Goal: Information Seeking & Learning: Find specific fact

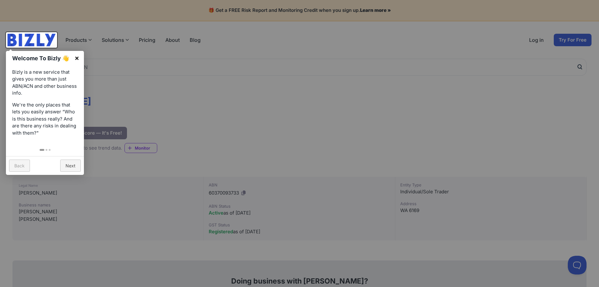
click at [80, 58] on link "×" at bounding box center [77, 58] width 14 height 14
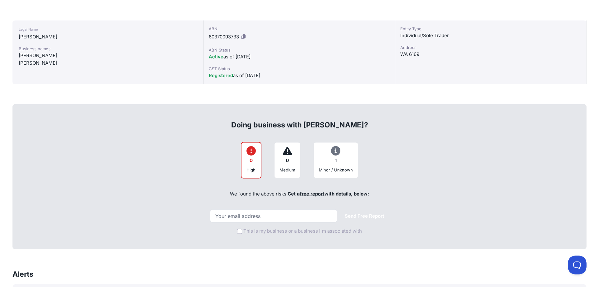
scroll to position [159, 0]
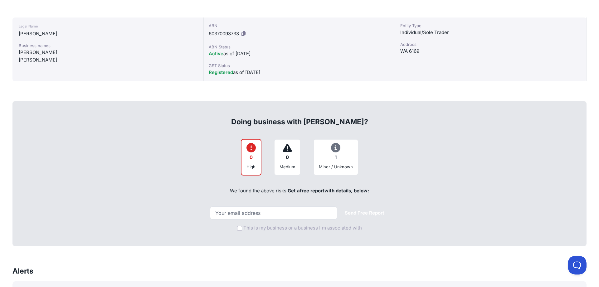
click at [336, 148] on icon at bounding box center [335, 148] width 9 height 0
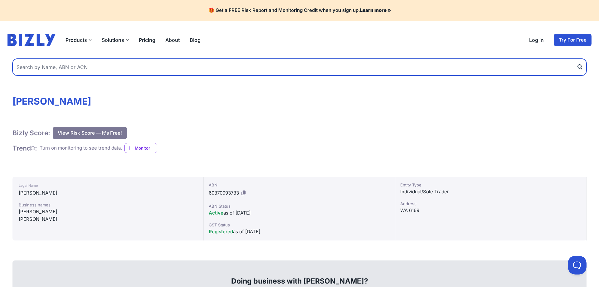
click at [37, 68] on input "text" at bounding box center [299, 67] width 574 height 17
type input "[PERSON_NAME] tiling services"
click at [577, 59] on button "submit" at bounding box center [582, 67] width 10 height 17
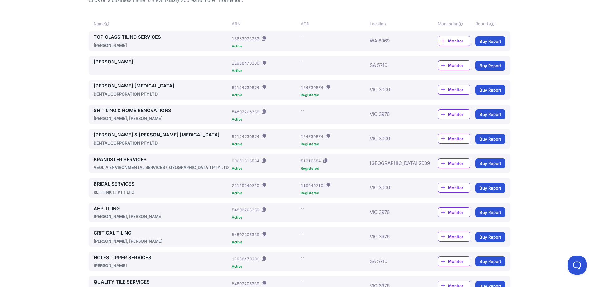
scroll to position [28, 0]
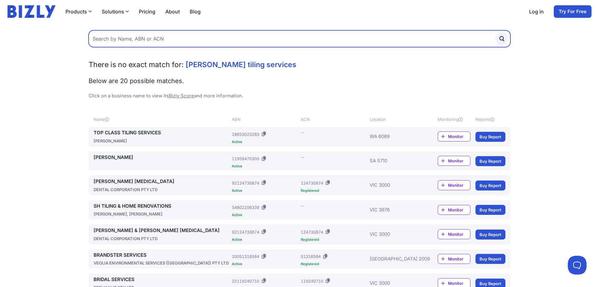
click at [191, 42] on input "text" at bounding box center [300, 38] width 422 height 17
paste input "77 172 967 560"
type input "77 172 967 560"
click at [495, 32] on button "submit" at bounding box center [501, 38] width 12 height 12
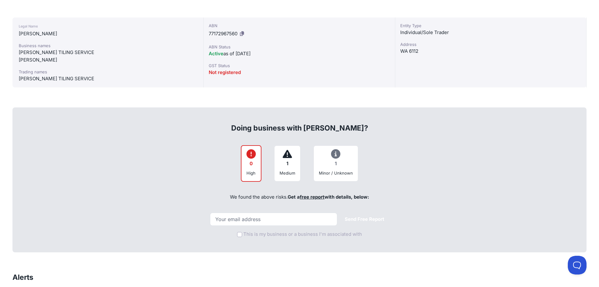
click at [287, 154] on icon at bounding box center [287, 154] width 9 height 0
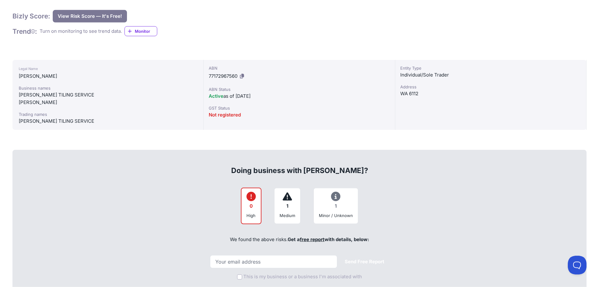
scroll to position [64, 0]
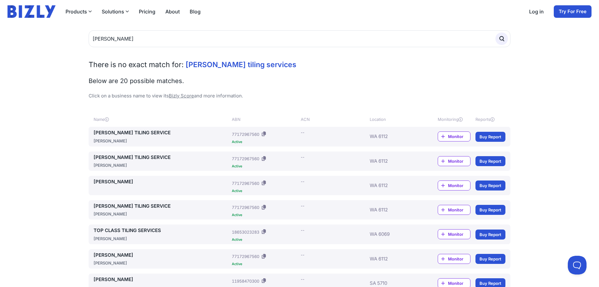
type input "[PERSON_NAME]"
click at [495, 32] on button "submit" at bounding box center [501, 38] width 12 height 12
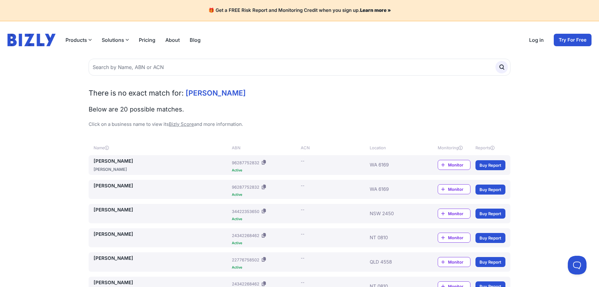
click at [124, 160] on link "[PERSON_NAME]" at bounding box center [162, 161] width 136 height 7
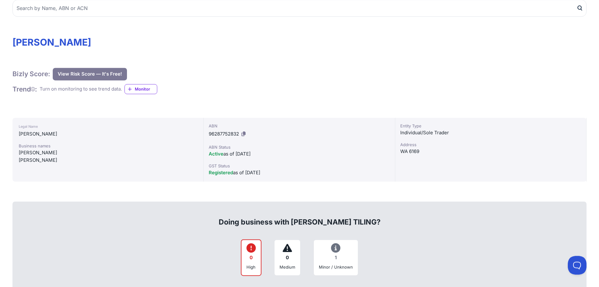
scroll to position [95, 0]
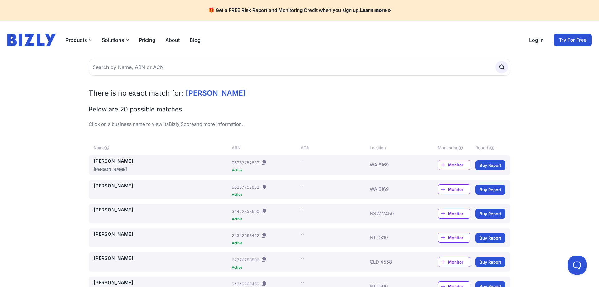
click at [105, 184] on link "[PERSON_NAME]" at bounding box center [162, 185] width 136 height 7
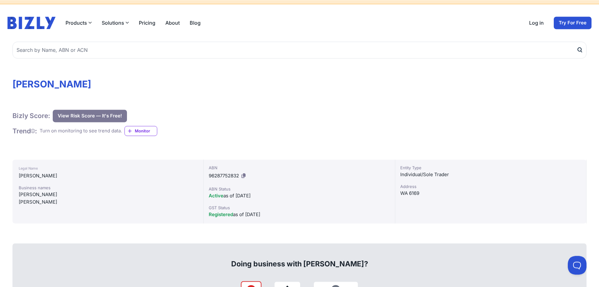
scroll to position [64, 0]
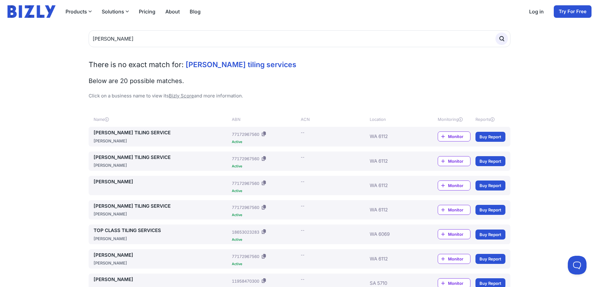
click at [112, 256] on link "CRAIG HOWELL" at bounding box center [162, 254] width 136 height 7
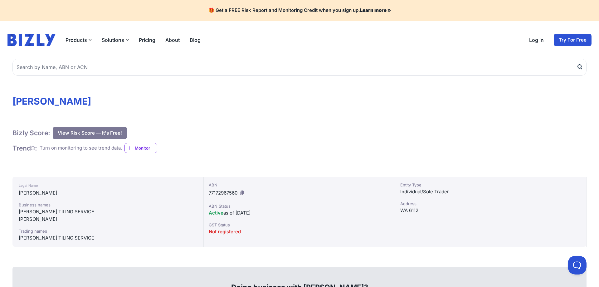
scroll to position [127, 0]
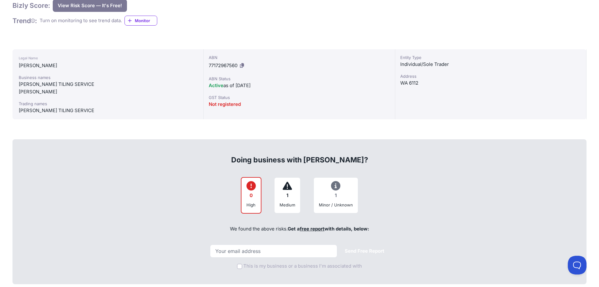
click at [287, 196] on div "1" at bounding box center [288, 195] width 16 height 12
click at [286, 179] on div "1 Medium" at bounding box center [287, 195] width 27 height 37
